Goal: Information Seeking & Learning: Compare options

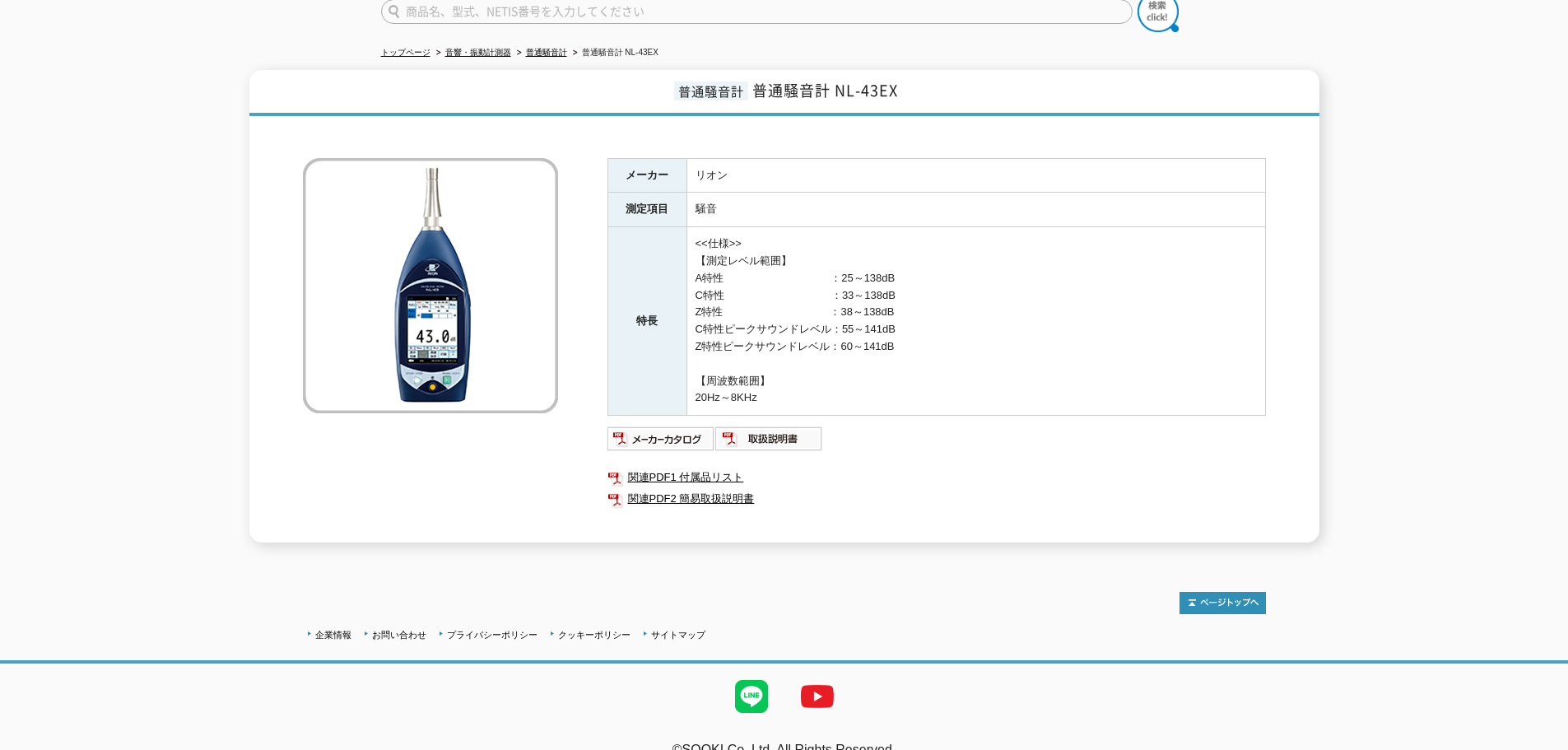
scroll to position [164, 0]
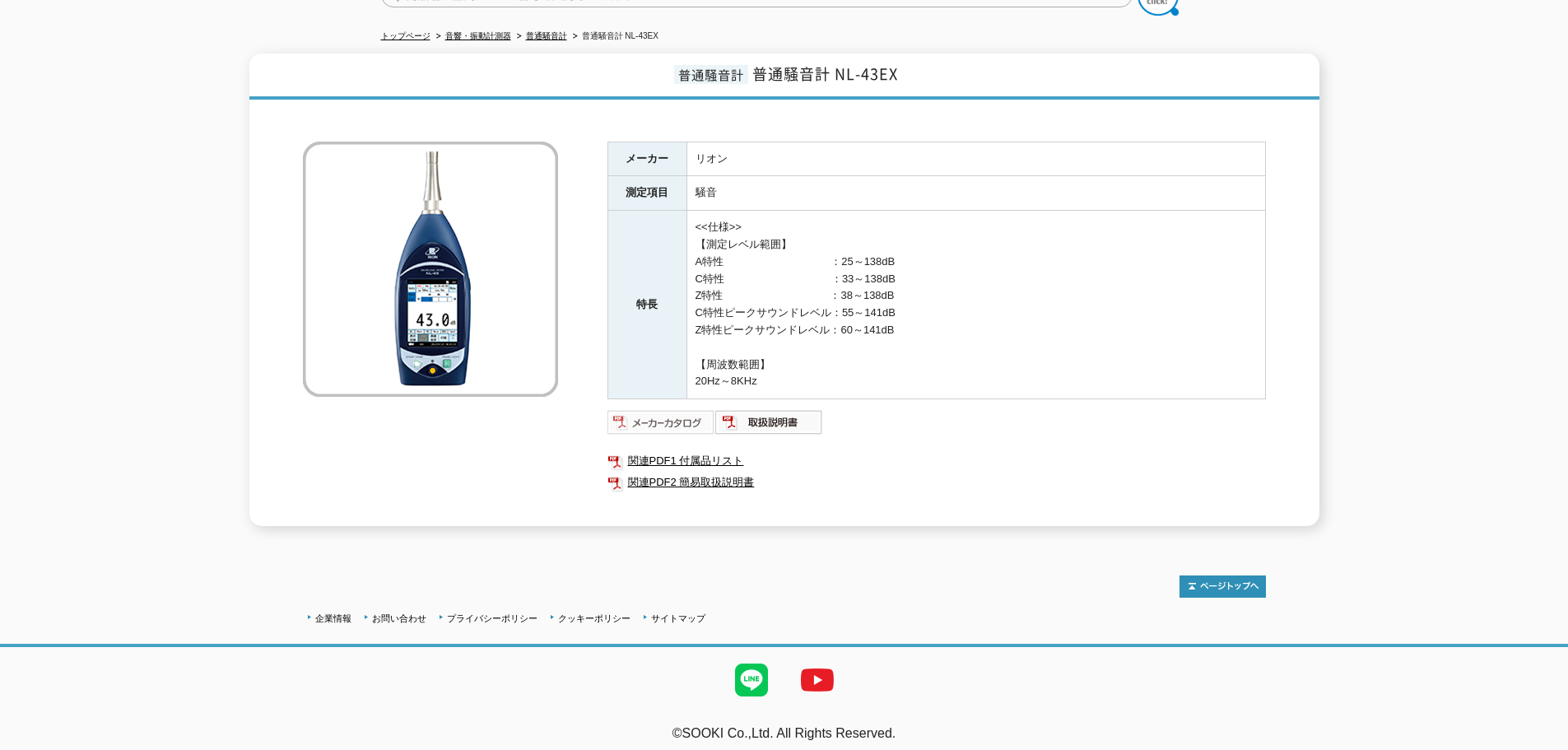
click at [642, 409] on img at bounding box center [661, 422] width 107 height 27
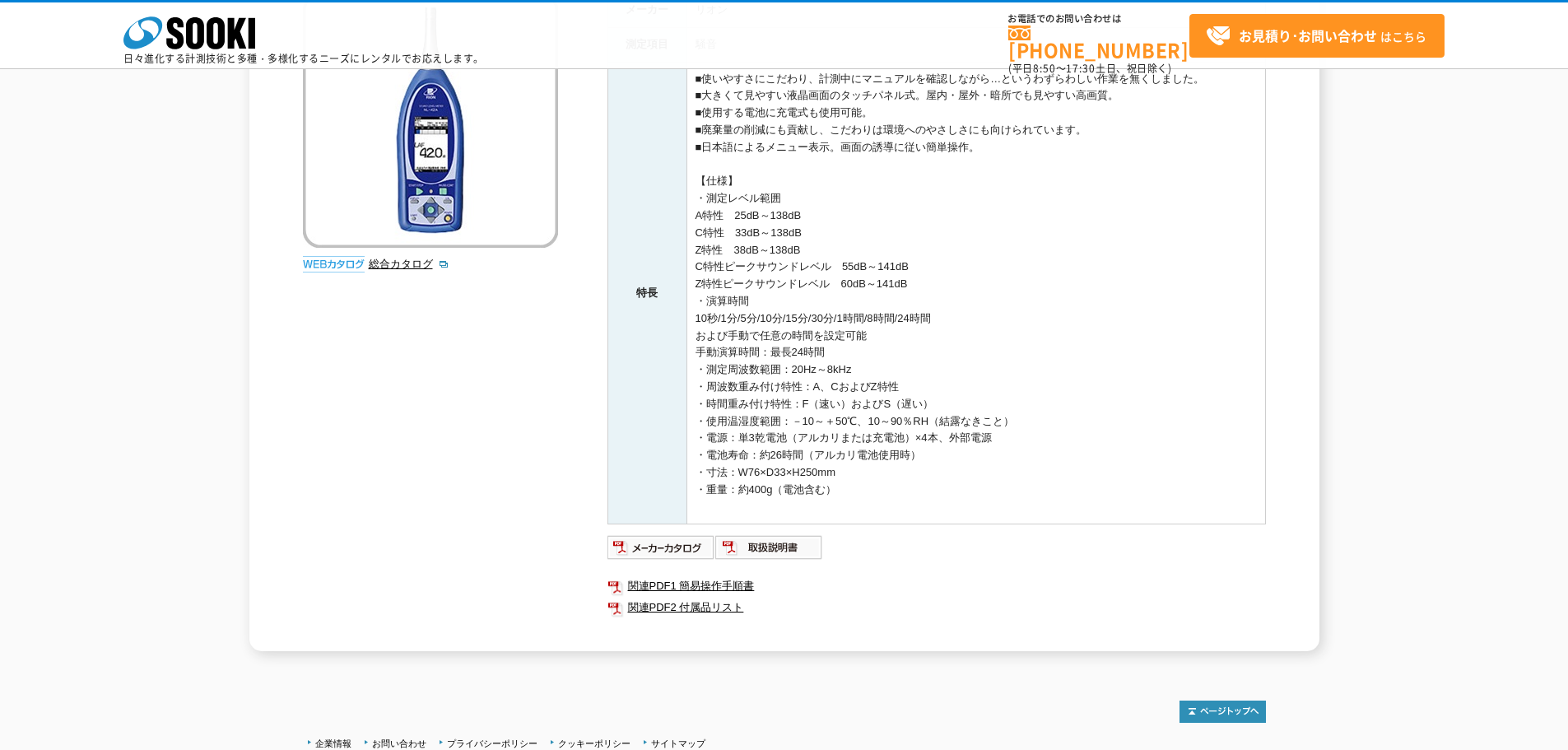
scroll to position [330, 0]
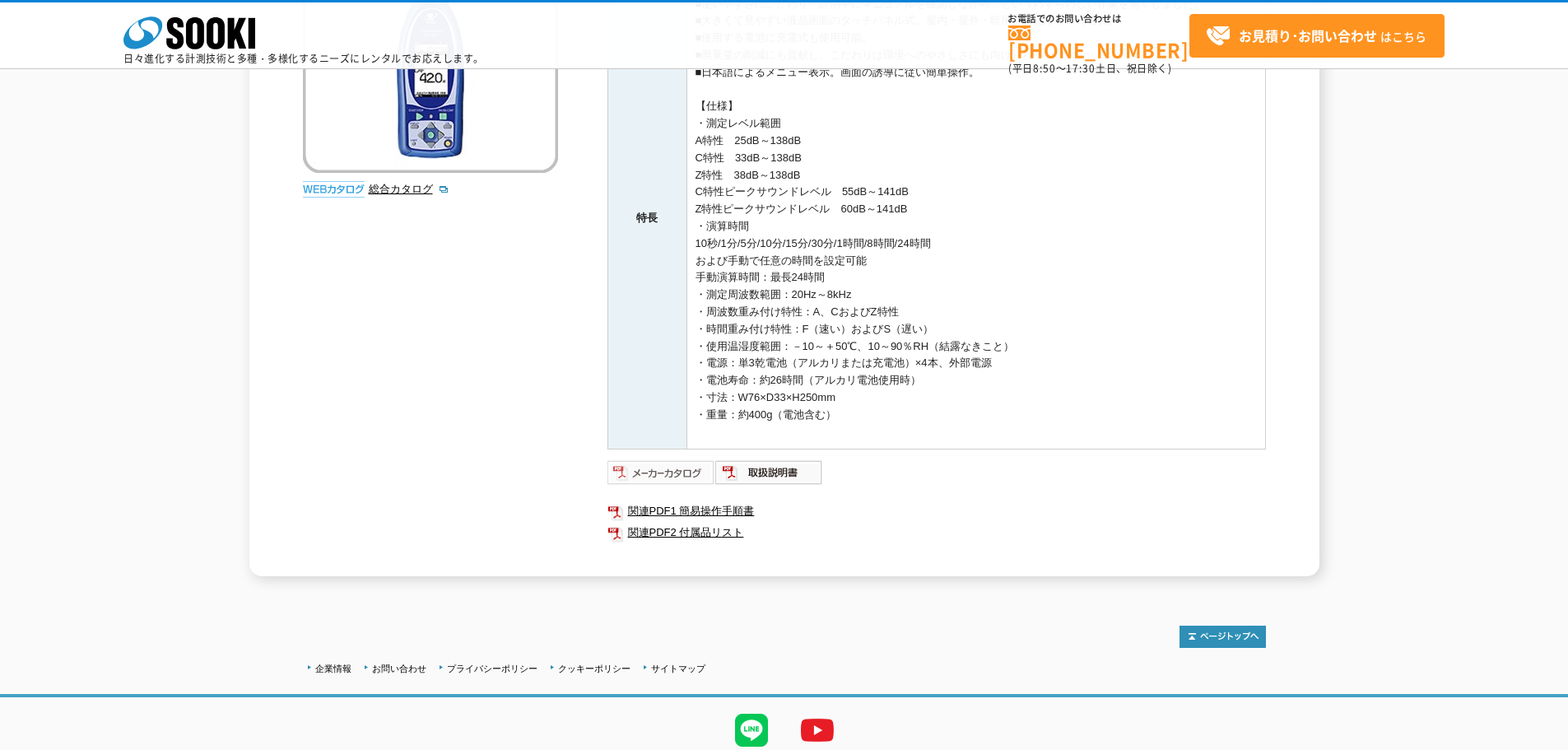
click at [636, 476] on img at bounding box center [661, 472] width 107 height 27
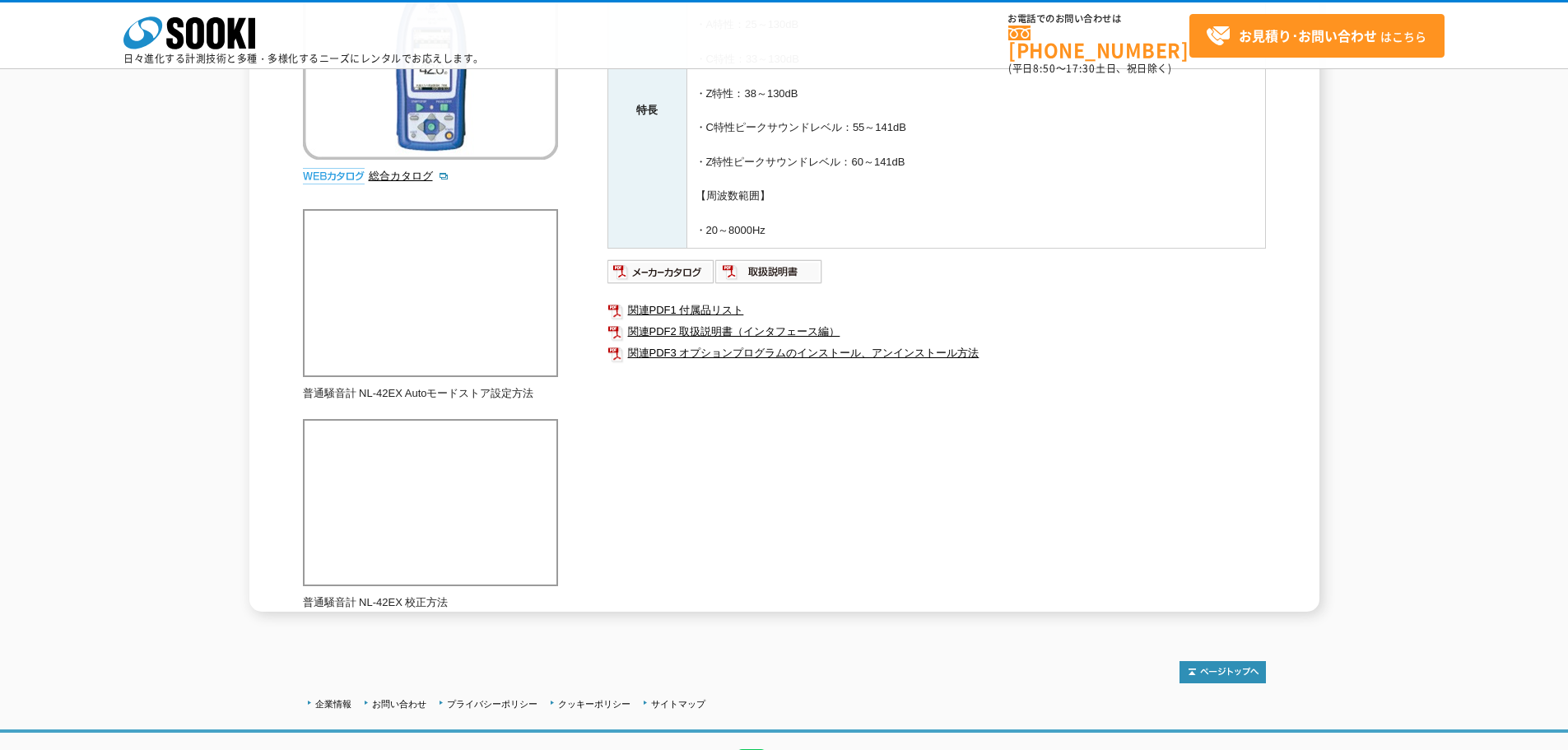
scroll to position [421, 0]
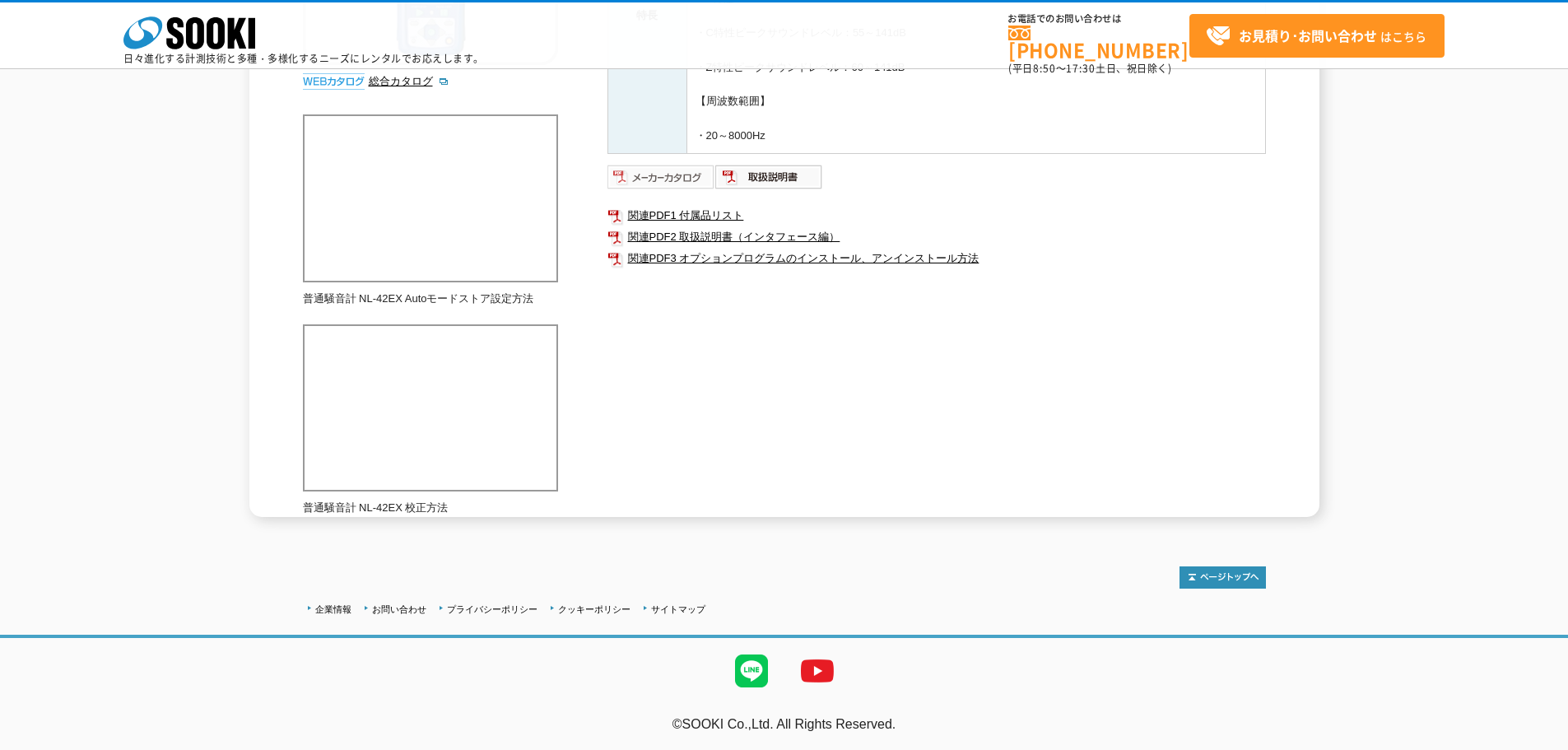
click at [657, 176] on img at bounding box center [661, 176] width 107 height 27
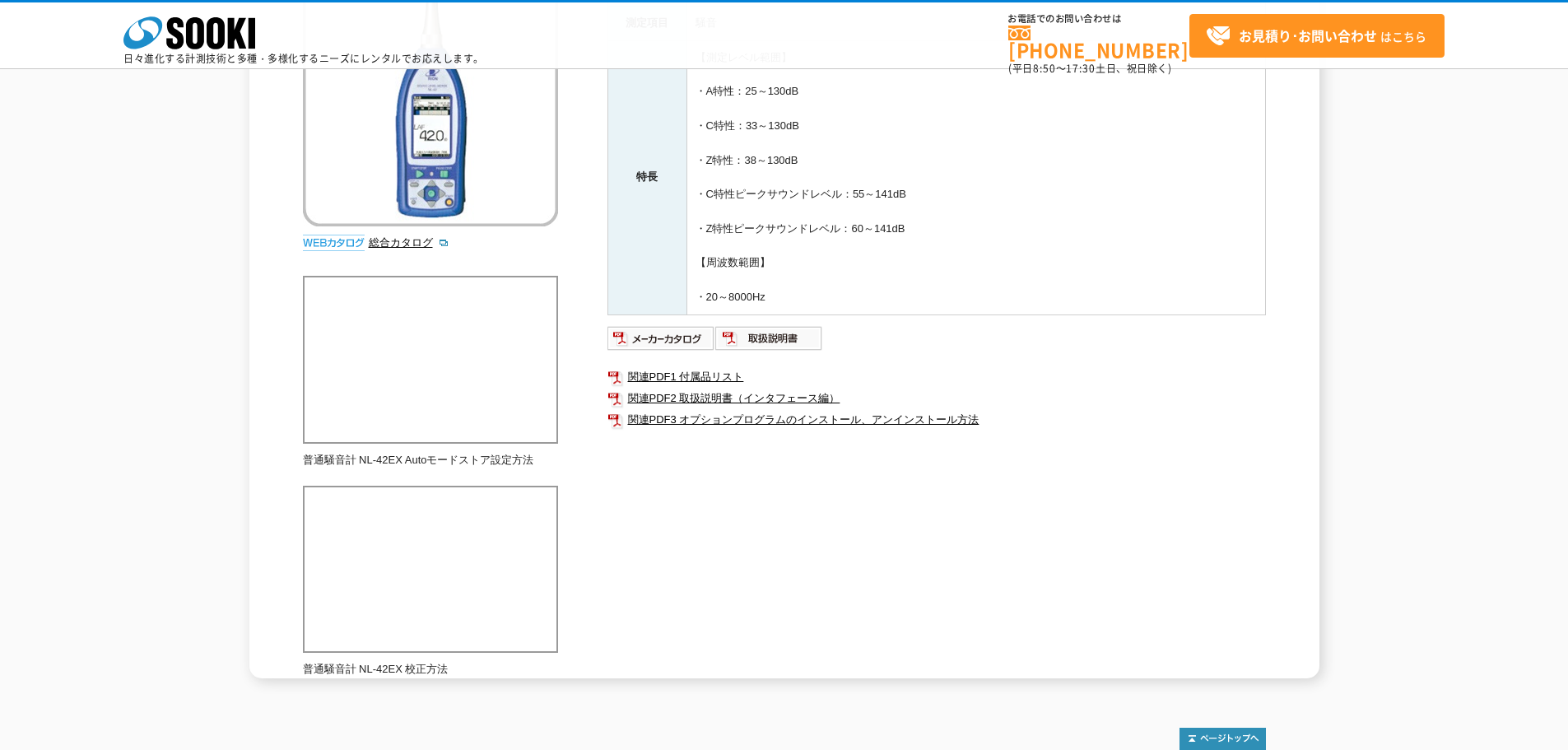
scroll to position [257, 0]
